Goal: Task Accomplishment & Management: Use online tool/utility

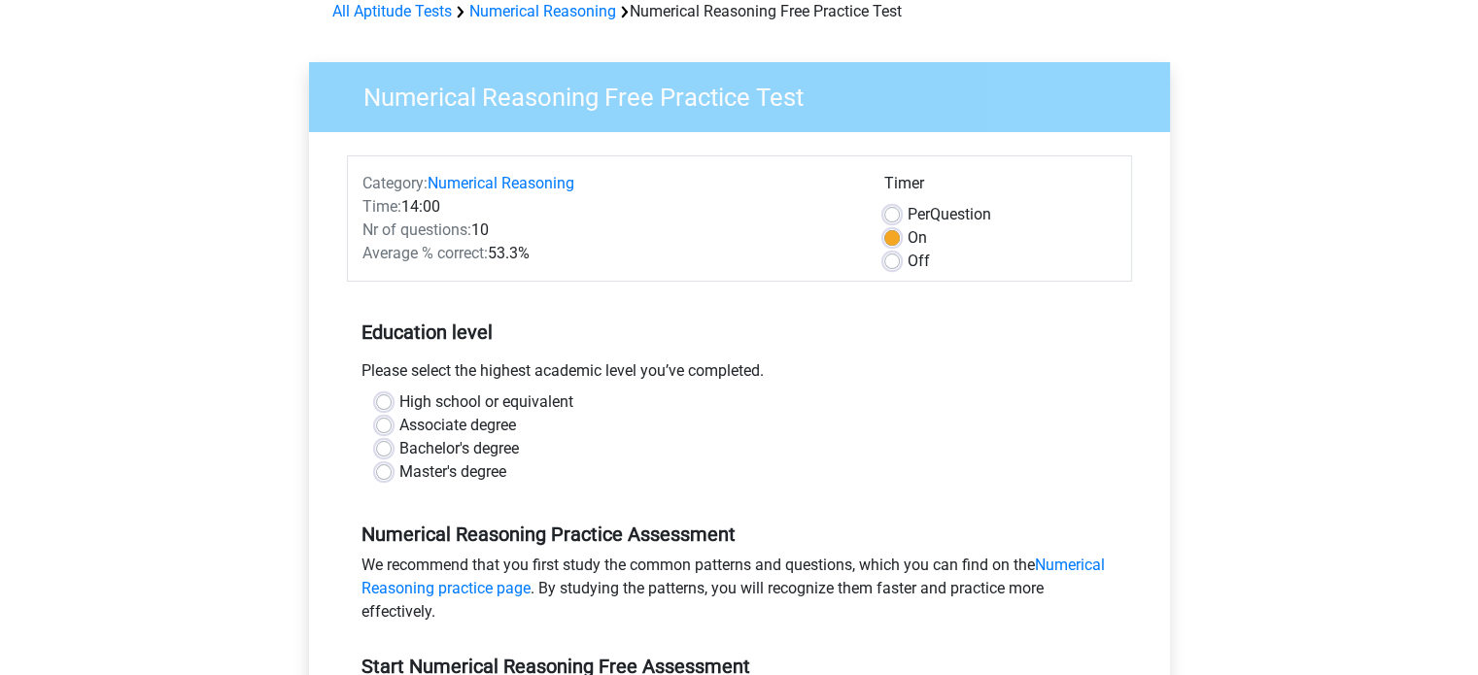
scroll to position [194, 0]
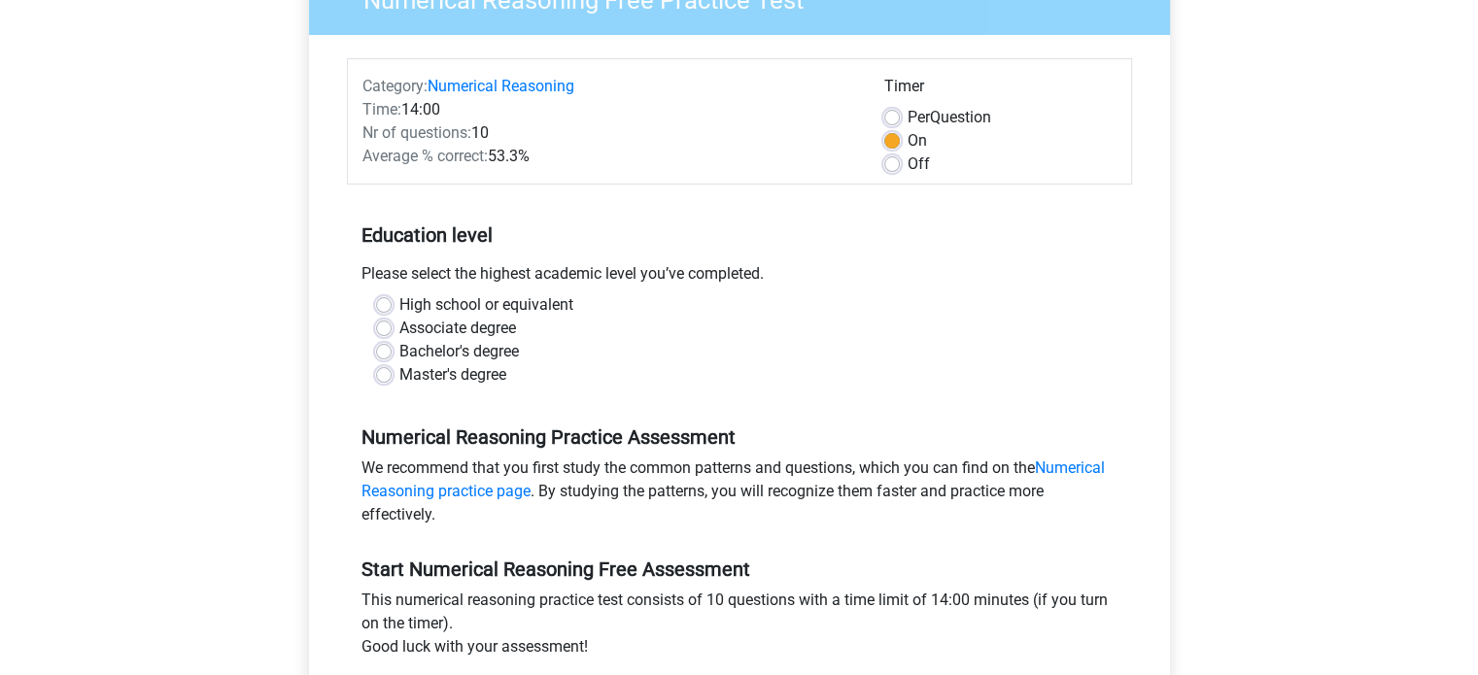
click at [470, 360] on label "Bachelor's degree" at bounding box center [458, 351] width 119 height 23
click at [391, 359] on input "Bachelor's degree" at bounding box center [384, 349] width 16 height 19
radio input "true"
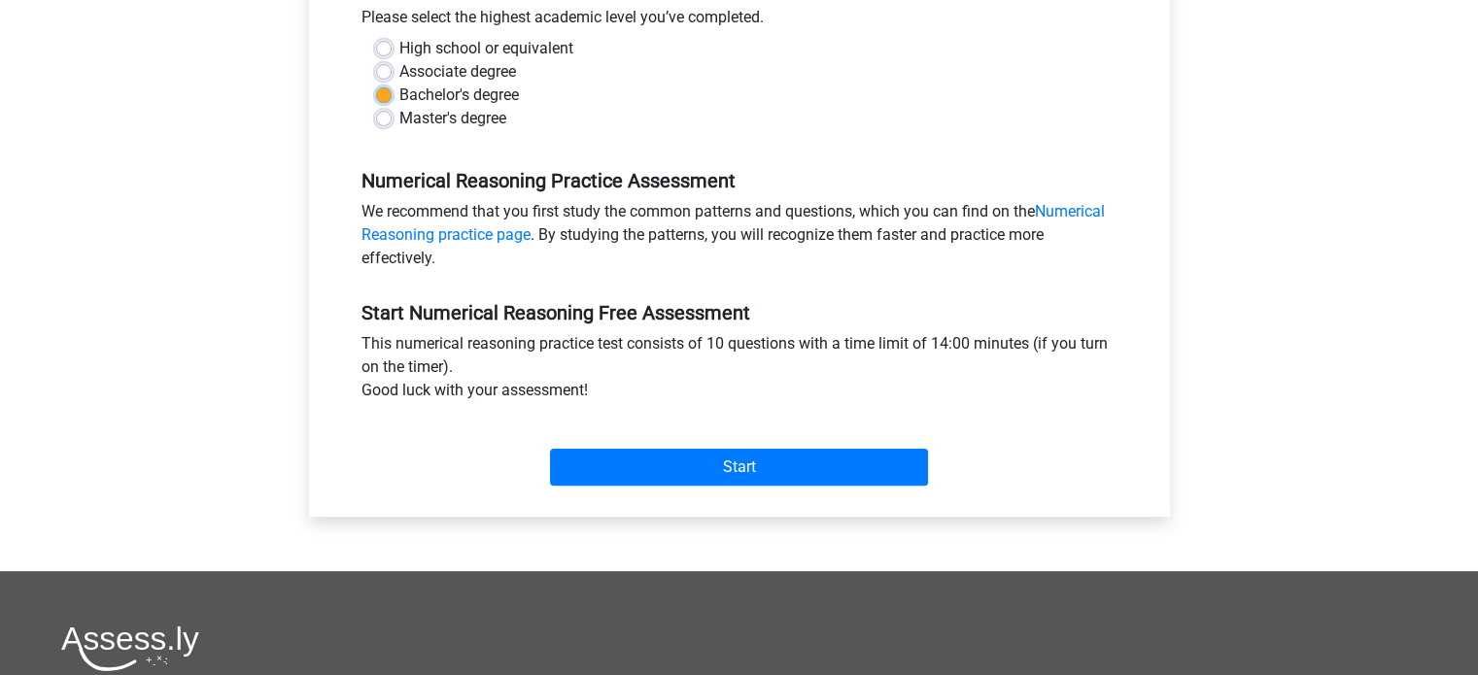
scroll to position [486, 0]
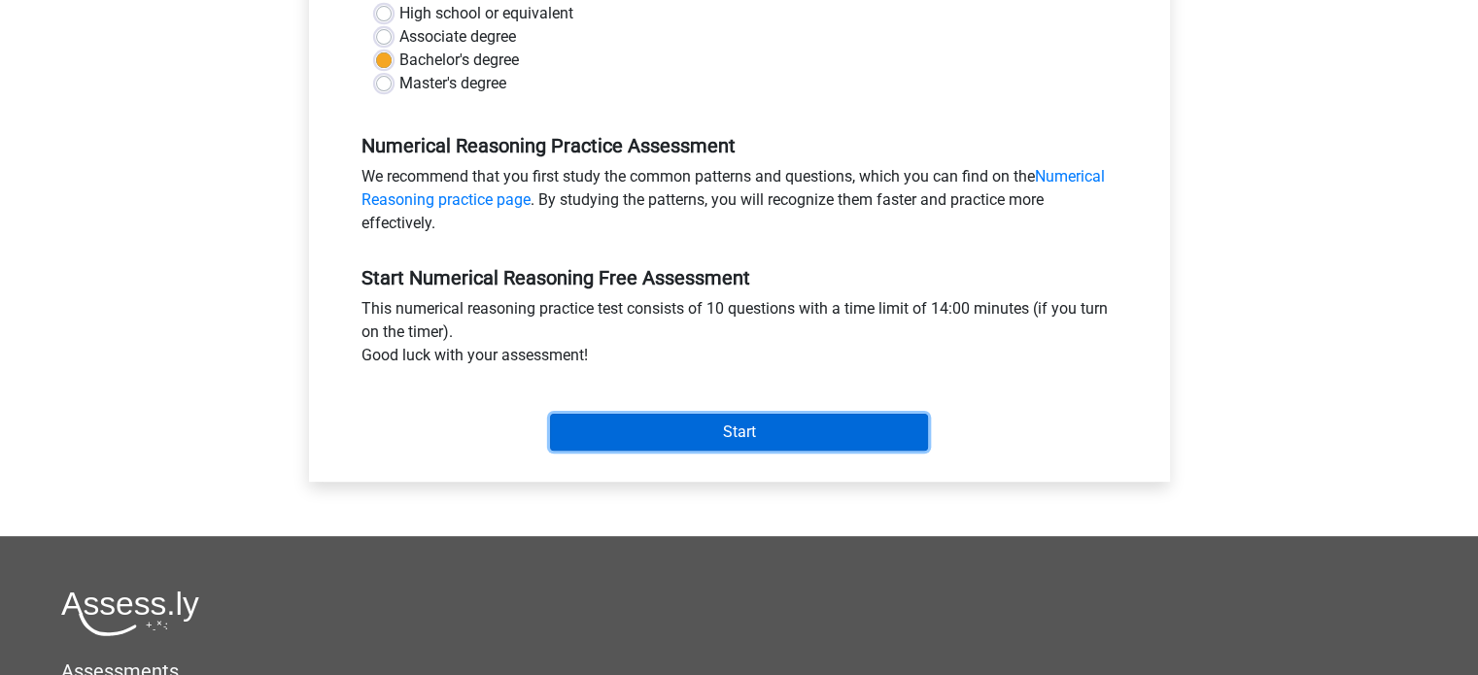
click at [685, 437] on input "Start" at bounding box center [739, 432] width 378 height 37
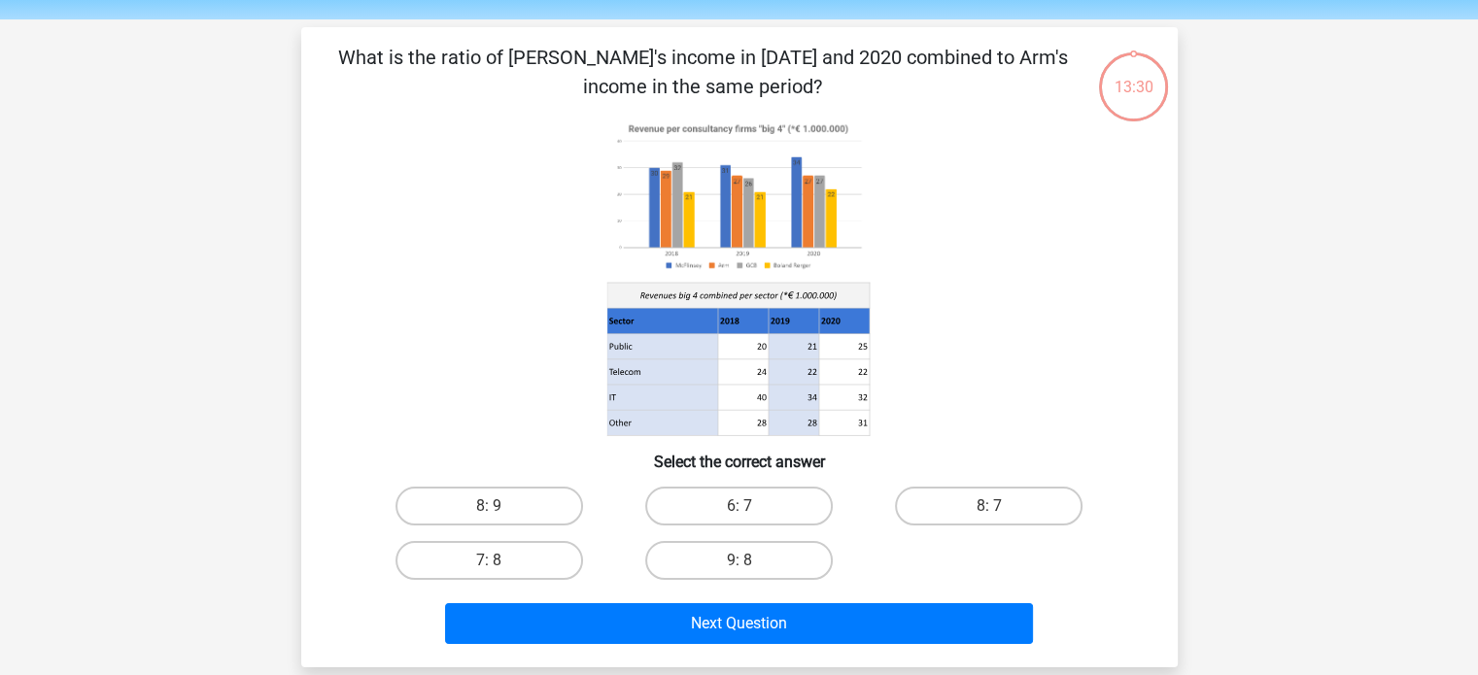
scroll to position [97, 0]
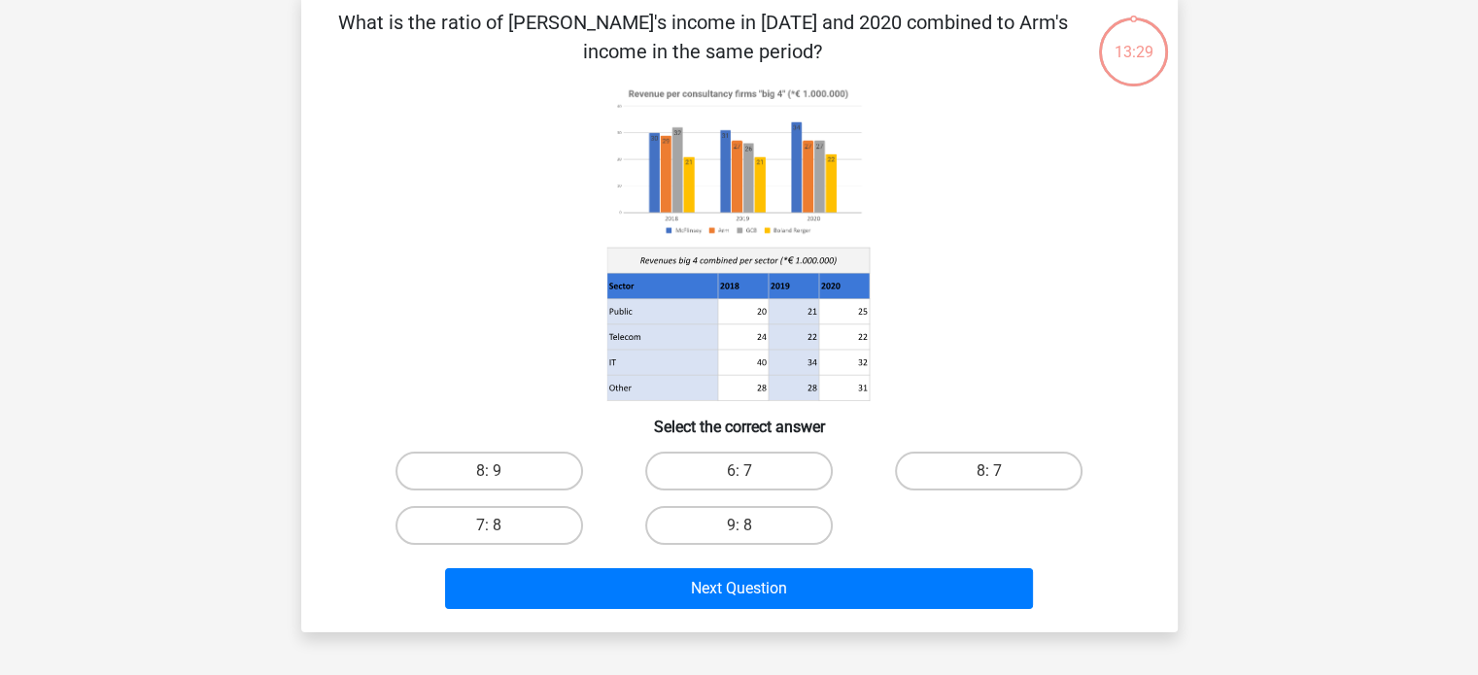
click at [622, 157] on image at bounding box center [737, 162] width 262 height 160
click at [621, 134] on image at bounding box center [737, 162] width 262 height 160
click at [636, 96] on image at bounding box center [737, 162] width 262 height 160
click at [751, 526] on label "9: 8" at bounding box center [738, 525] width 187 height 39
click at [751, 526] on input "9: 8" at bounding box center [744, 532] width 13 height 13
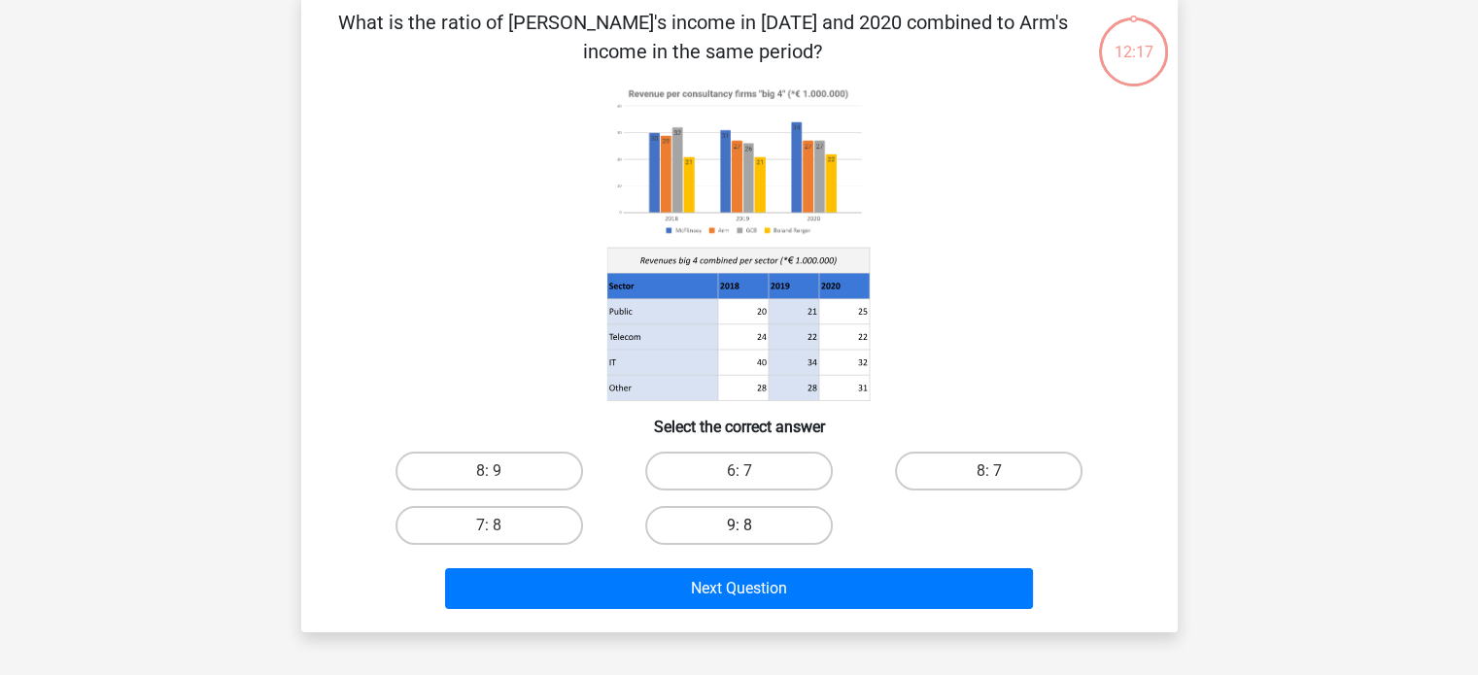
radio input "true"
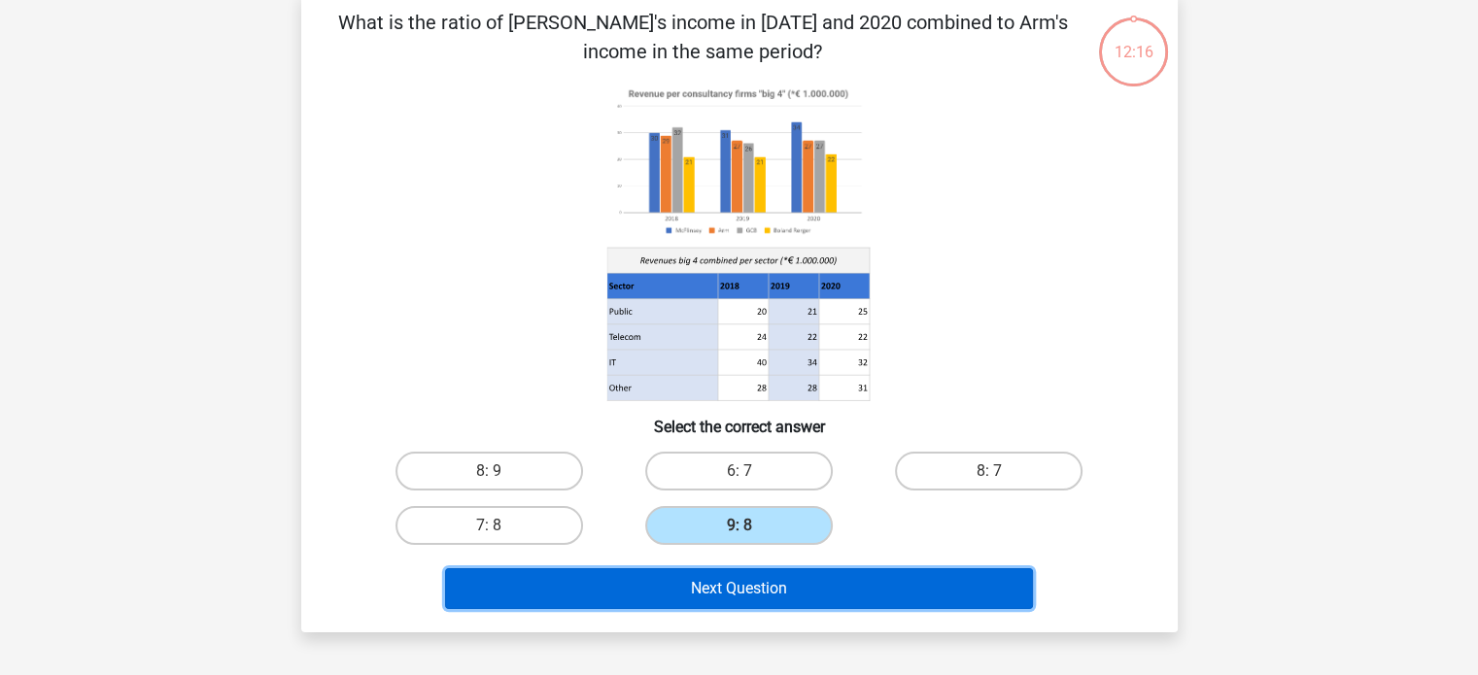
click at [760, 597] on button "Next Question" at bounding box center [739, 588] width 588 height 41
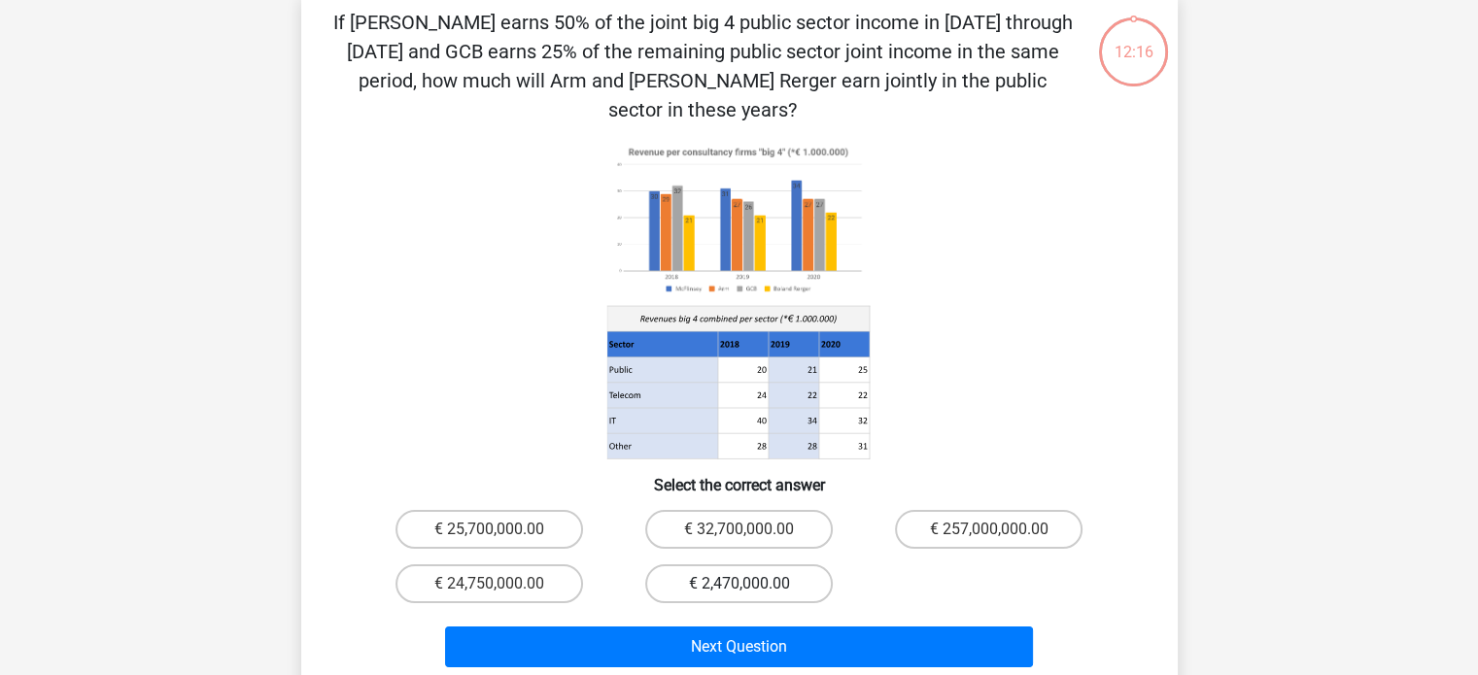
scroll to position [89, 0]
